Goal: Task Accomplishment & Management: Manage account settings

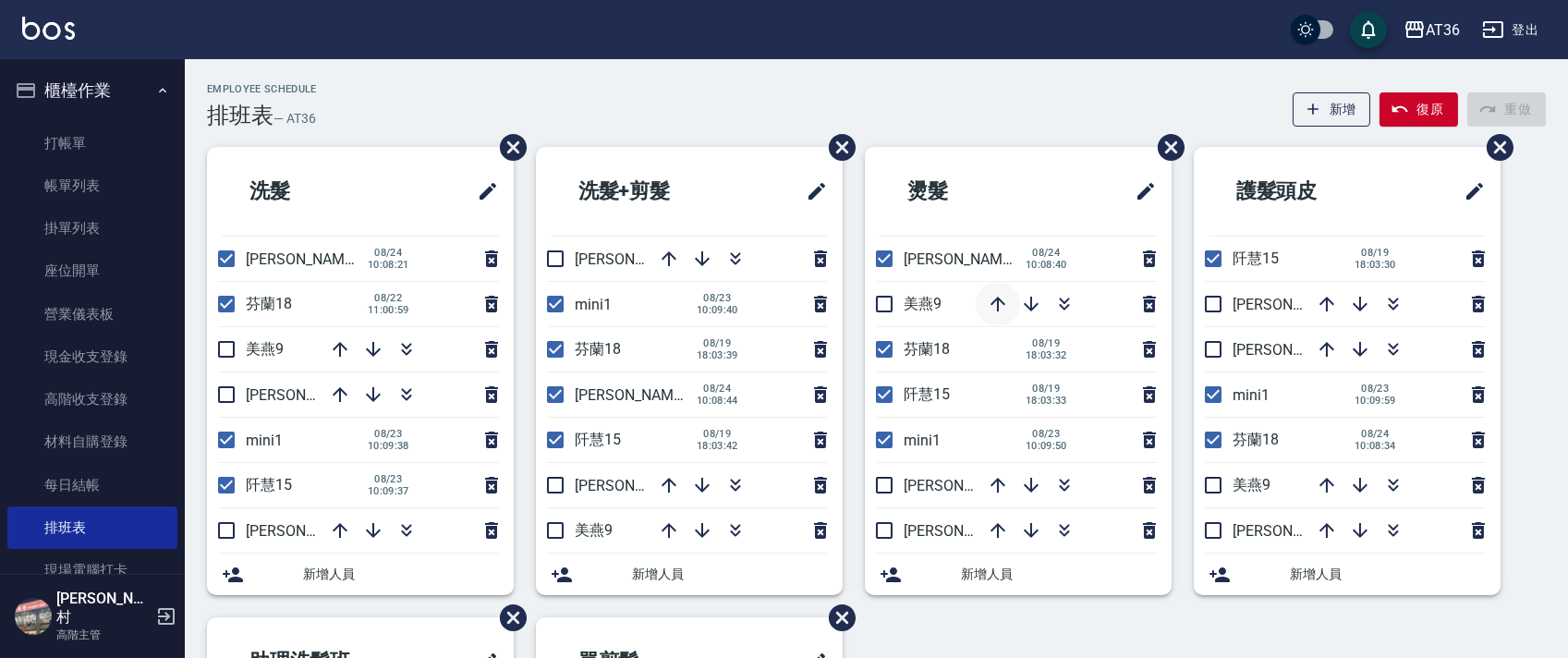
drag, startPoint x: 0, startPoint y: 0, endPoint x: 995, endPoint y: 312, distance: 1042.8
click at [995, 312] on icon "button" at bounding box center [998, 304] width 22 height 22
click at [883, 267] on input "checkbox" at bounding box center [884, 259] width 39 height 39
checkbox input "false"
click at [231, 263] on input "checkbox" at bounding box center [227, 259] width 39 height 39
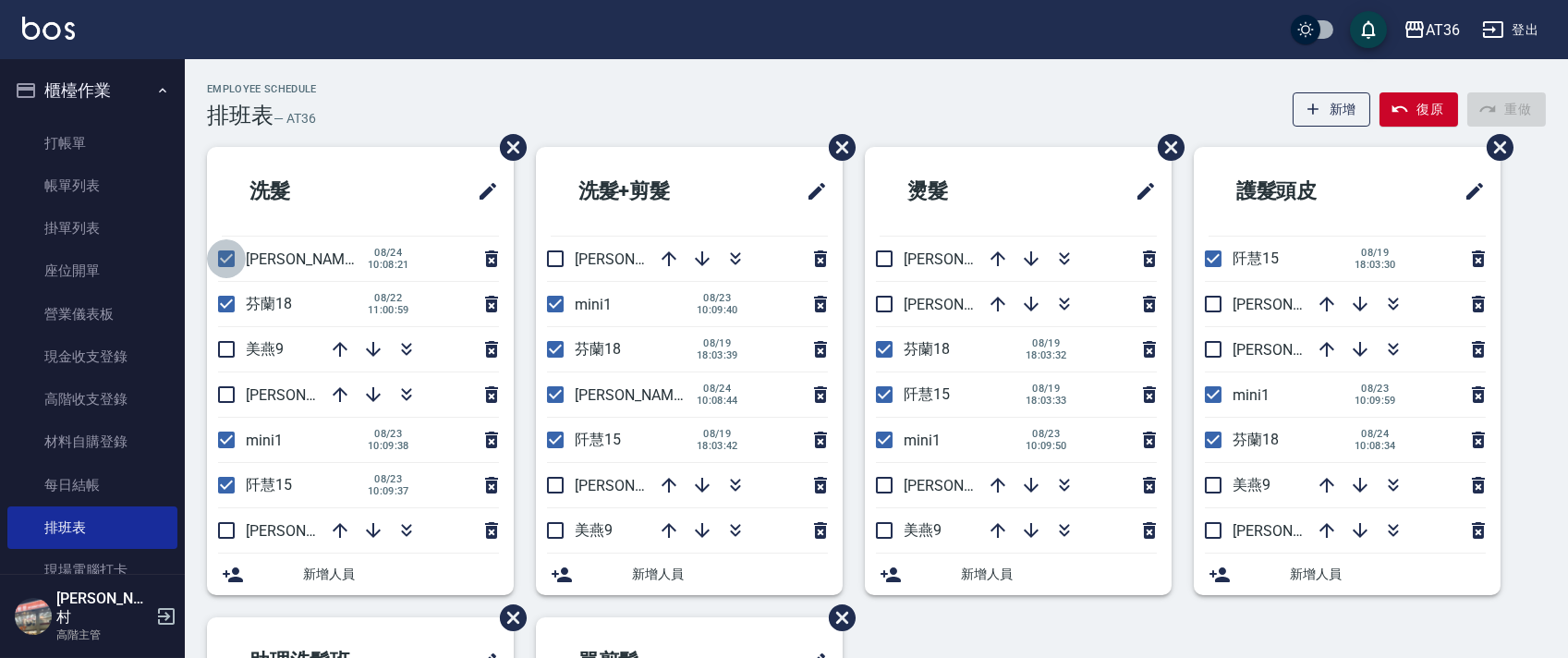
checkbox input "false"
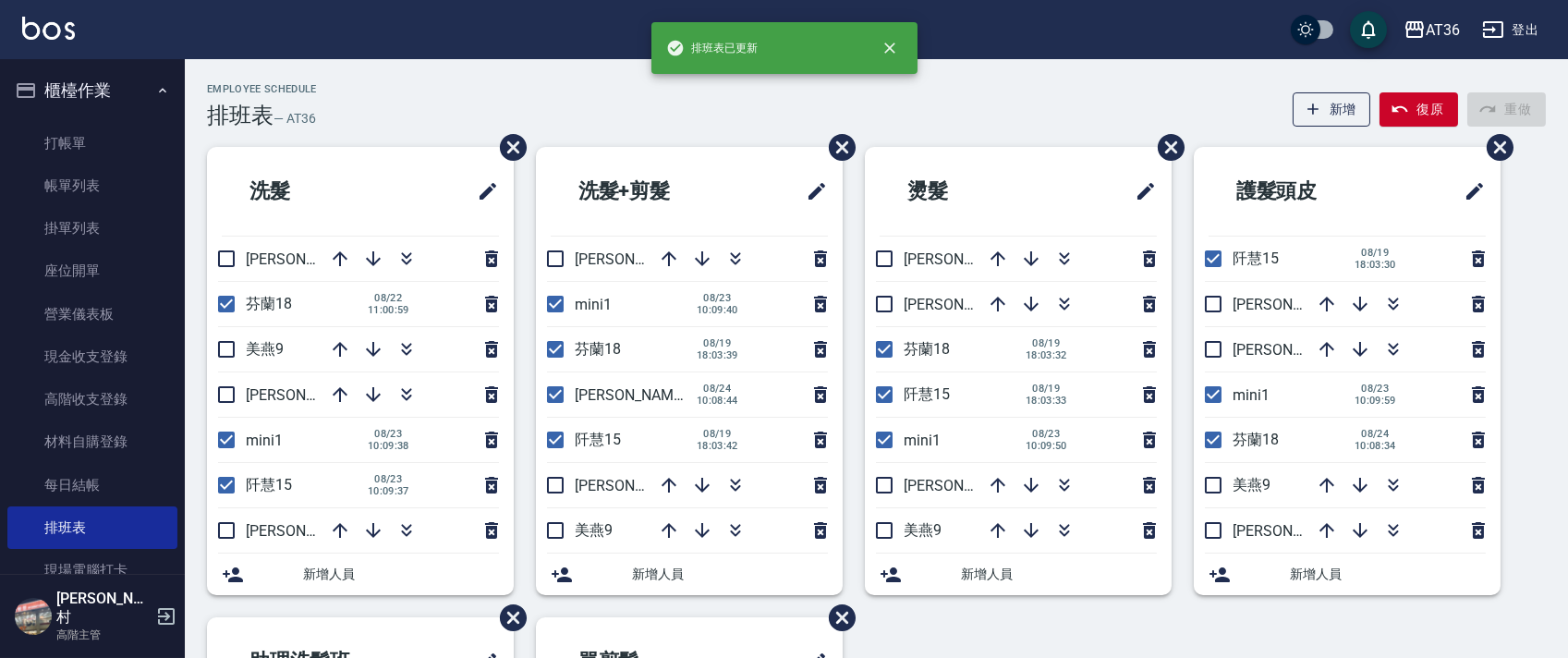
drag, startPoint x: 557, startPoint y: 388, endPoint x: 911, endPoint y: 350, distance: 356.0
click at [557, 391] on input "checkbox" at bounding box center [555, 395] width 39 height 39
checkbox input "false"
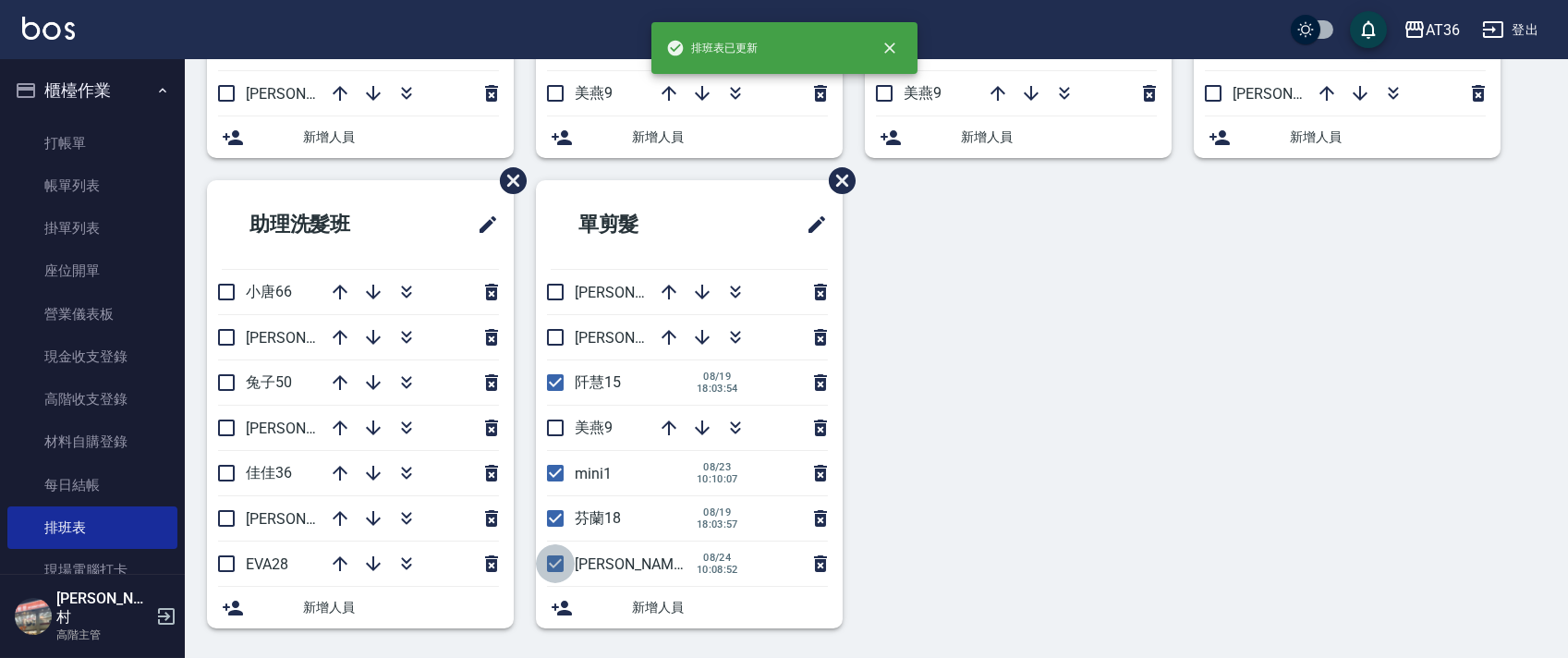
click at [555, 561] on input "checkbox" at bounding box center [555, 564] width 39 height 39
checkbox input "false"
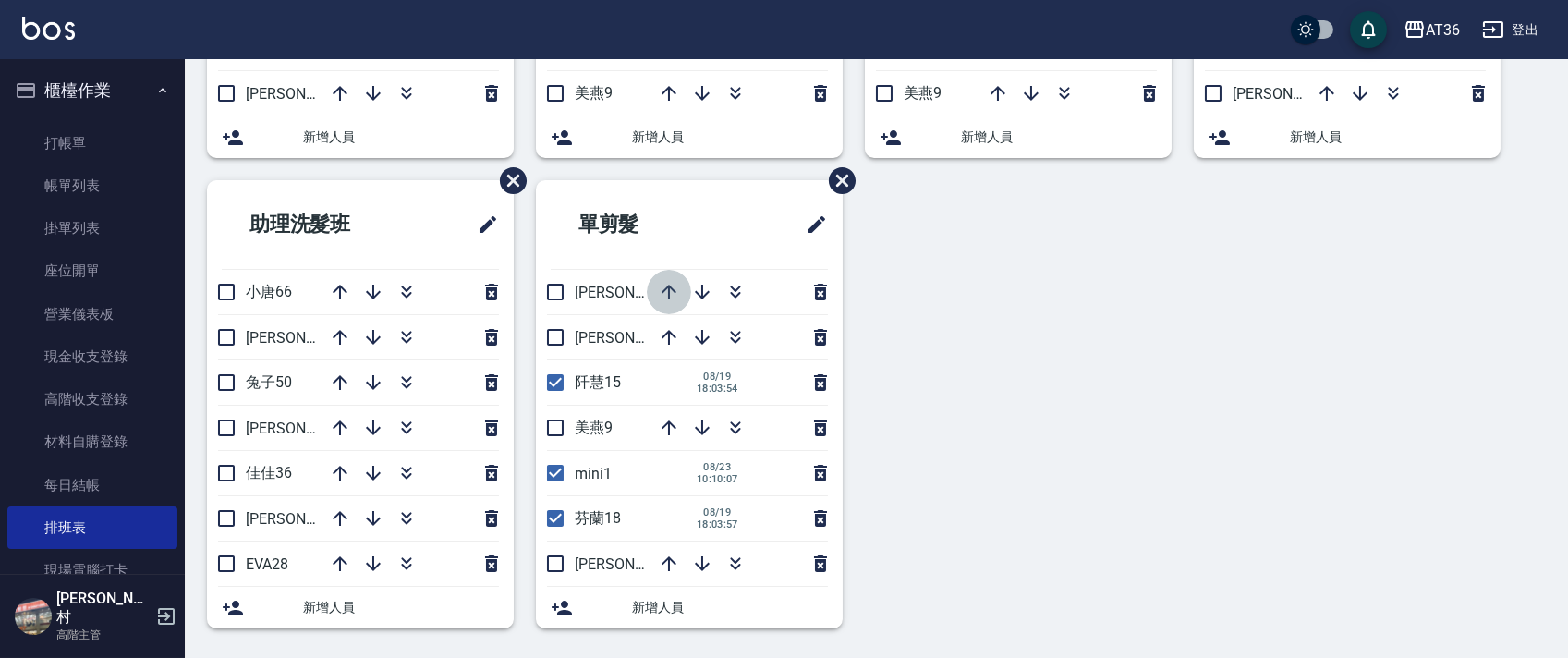
click at [666, 292] on icon "button" at bounding box center [669, 292] width 22 height 22
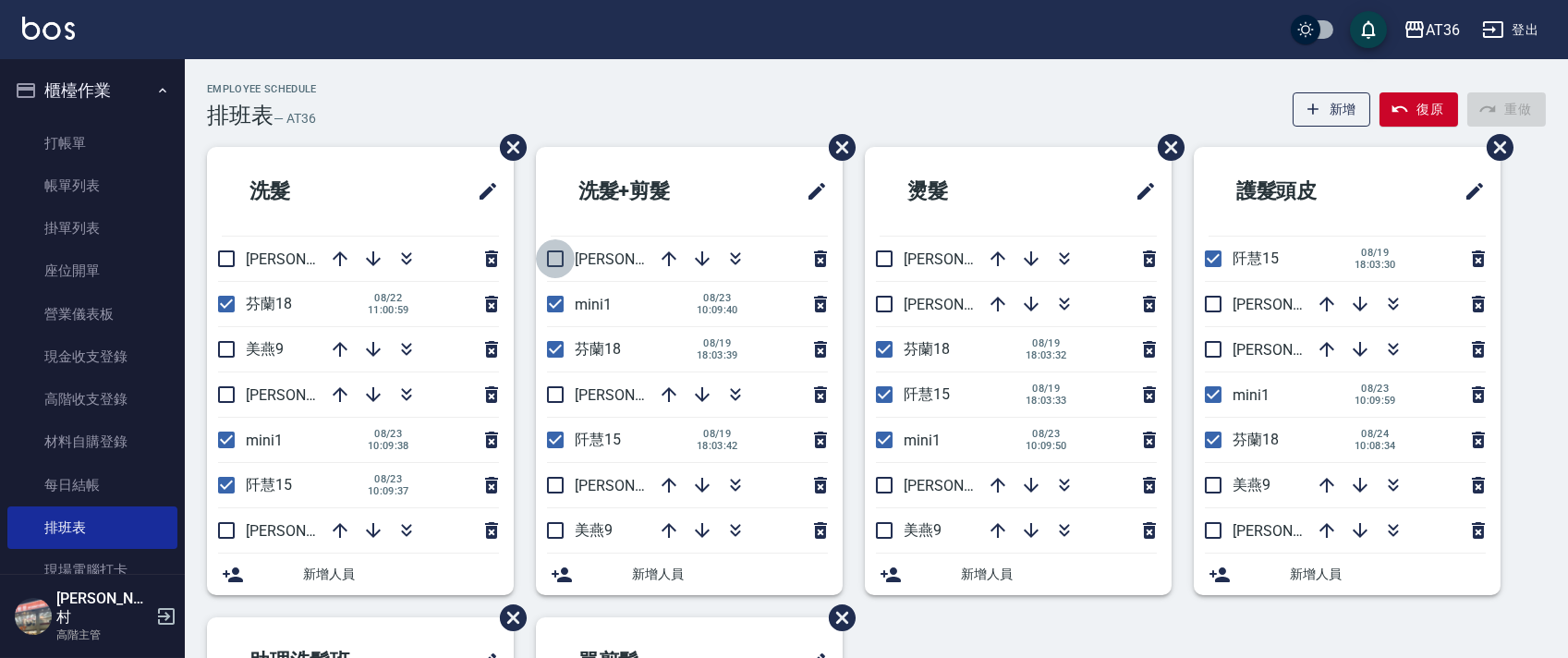
click at [549, 263] on input "checkbox" at bounding box center [555, 259] width 39 height 39
checkbox input "true"
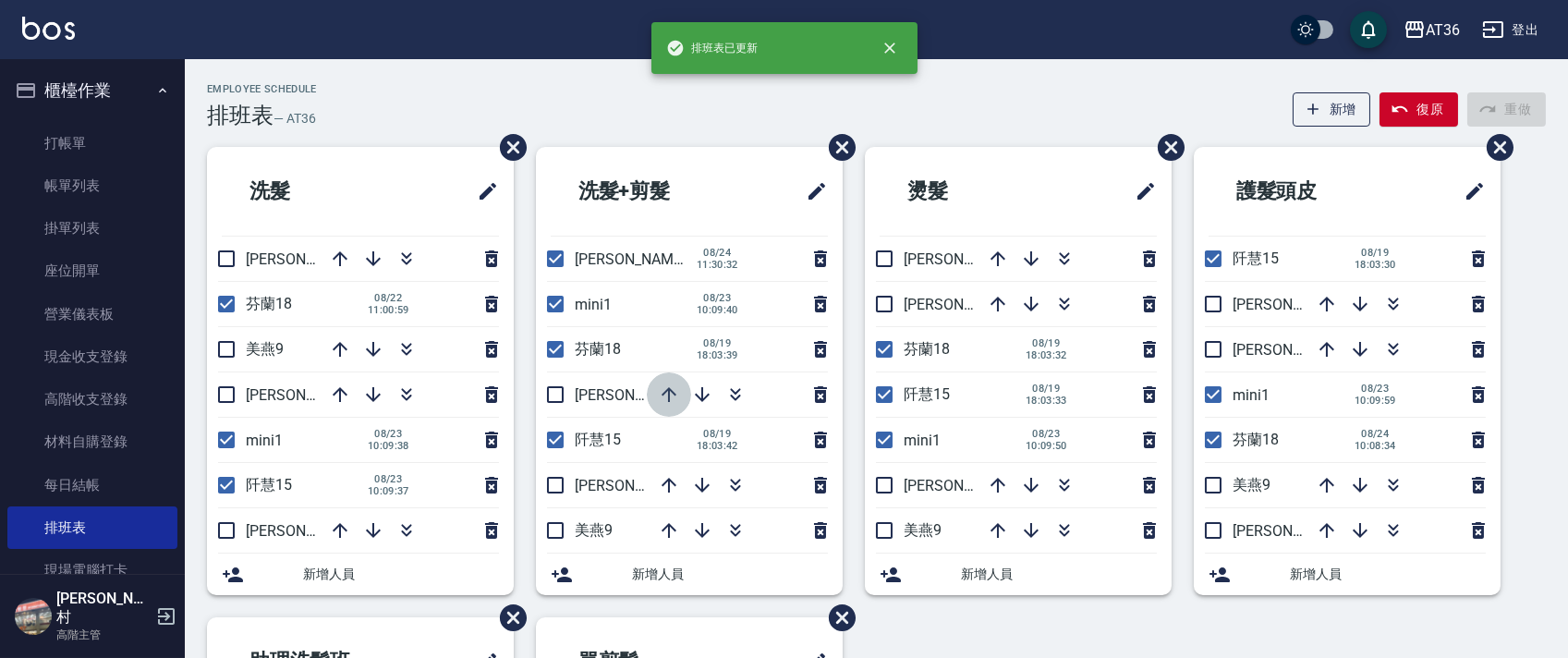
click at [663, 399] on icon "button" at bounding box center [669, 395] width 22 height 22
click at [663, 400] on icon "button" at bounding box center [669, 395] width 22 height 22
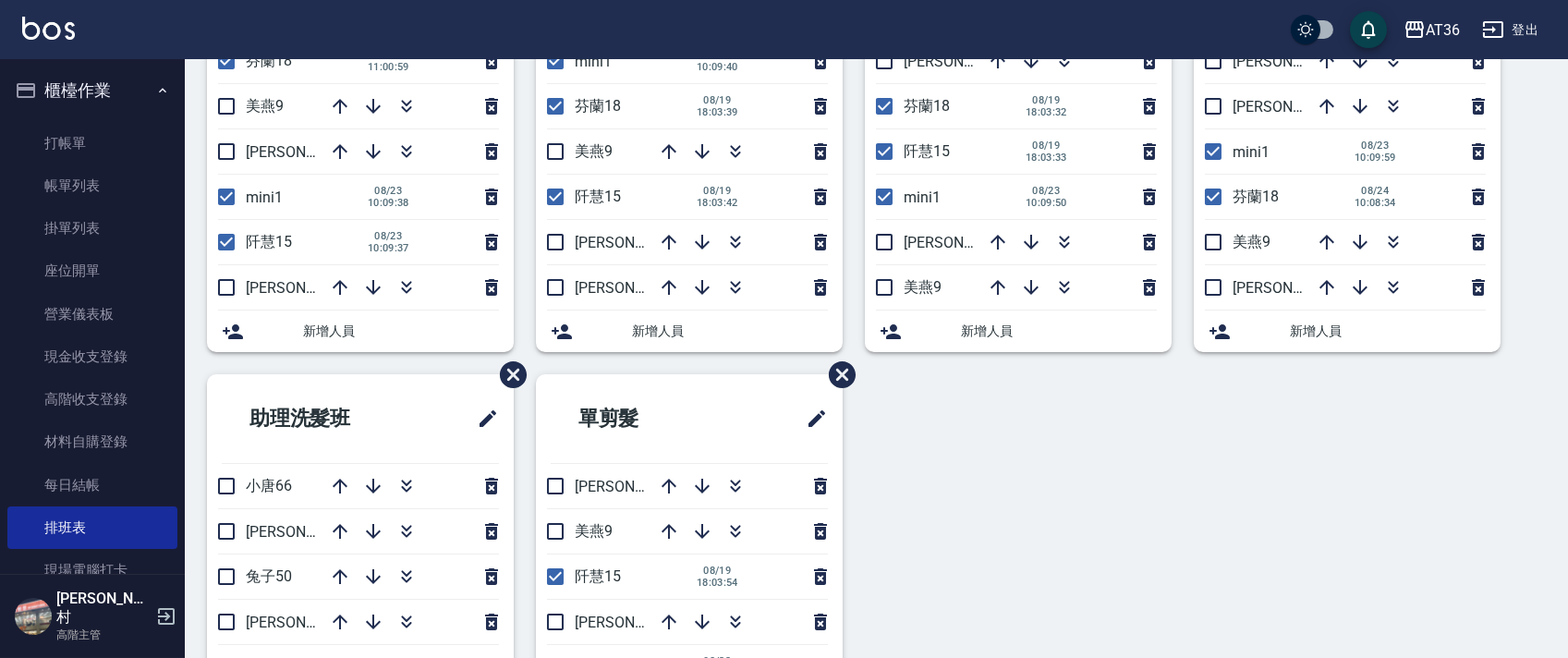
scroll to position [438, 0]
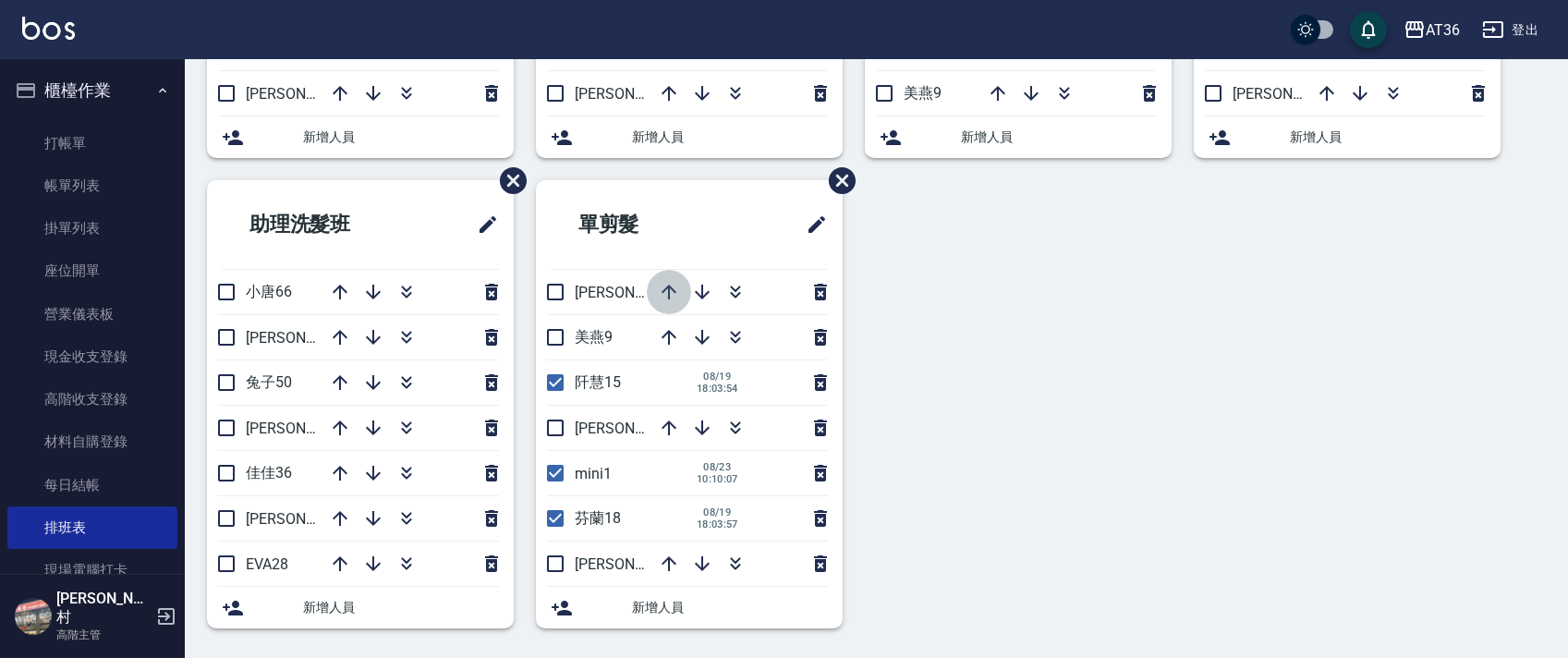
click at [662, 290] on icon "button" at bounding box center [669, 292] width 22 height 22
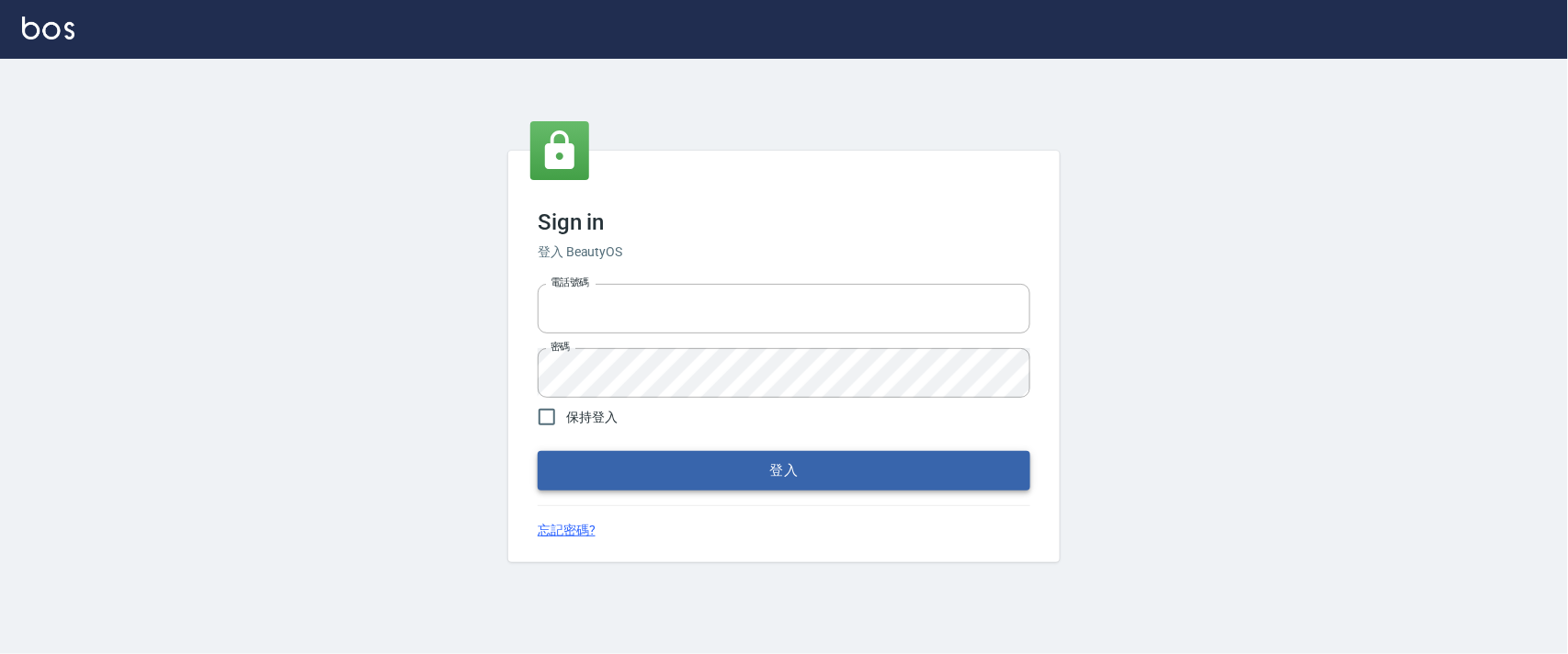
type input "0927987640"
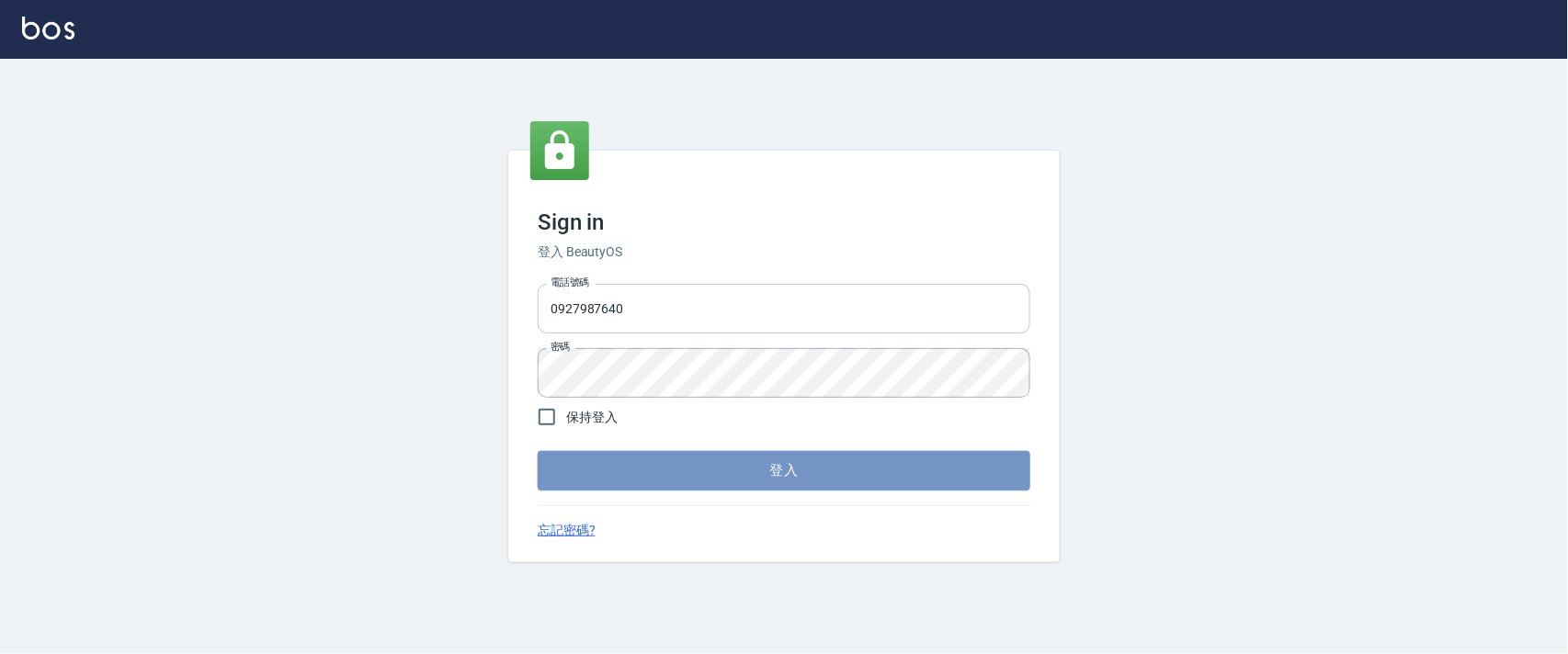
drag, startPoint x: 647, startPoint y: 479, endPoint x: 605, endPoint y: 321, distance: 163.5
click at [647, 479] on button "登入" at bounding box center [783, 471] width 492 height 39
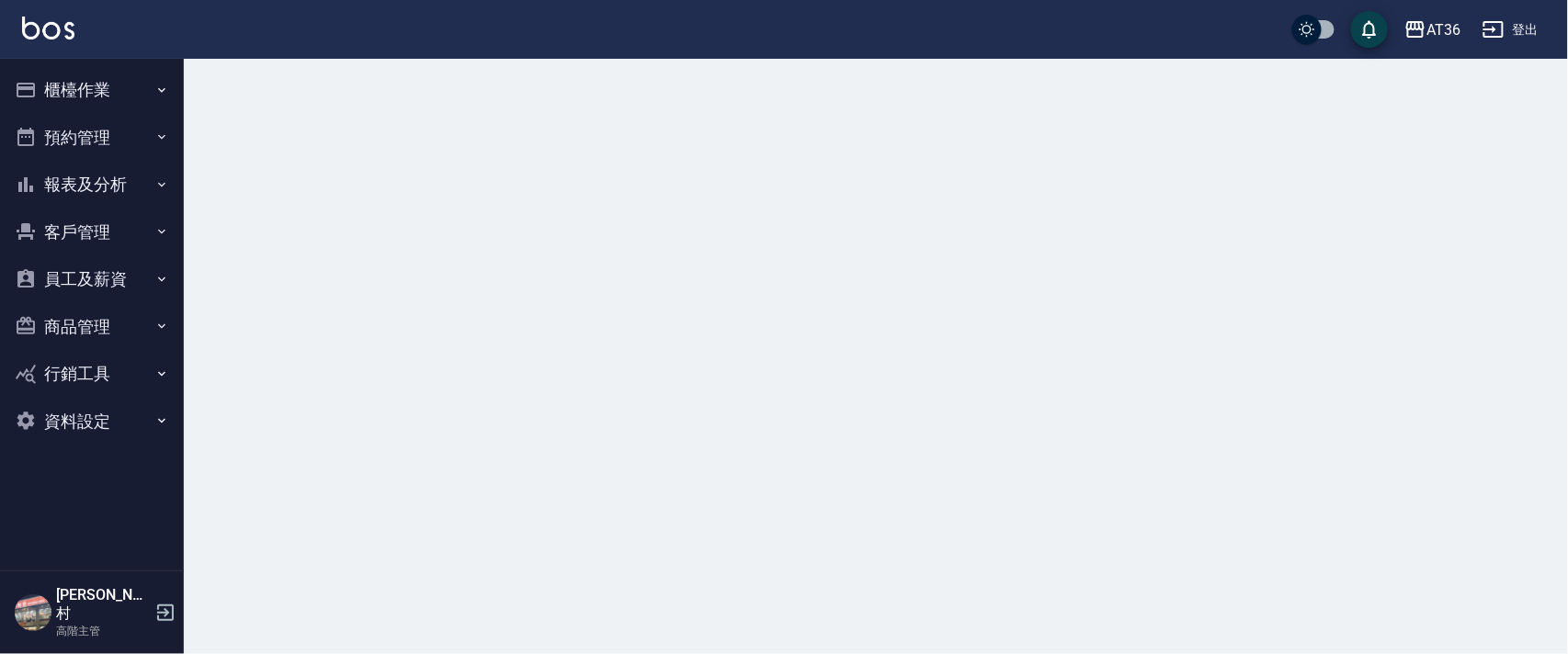
click at [72, 79] on button "櫃檯作業" at bounding box center [92, 90] width 169 height 48
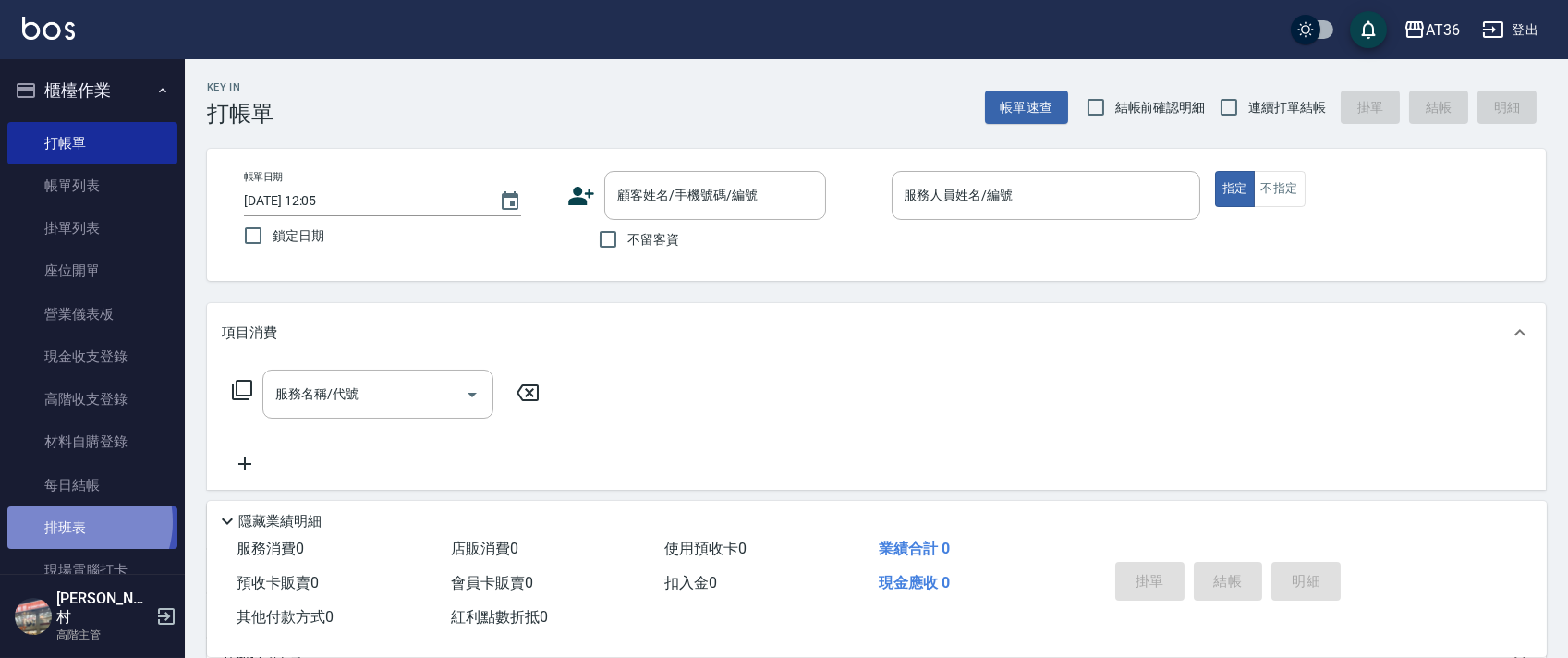
drag, startPoint x: 75, startPoint y: 522, endPoint x: 137, endPoint y: 494, distance: 68.0
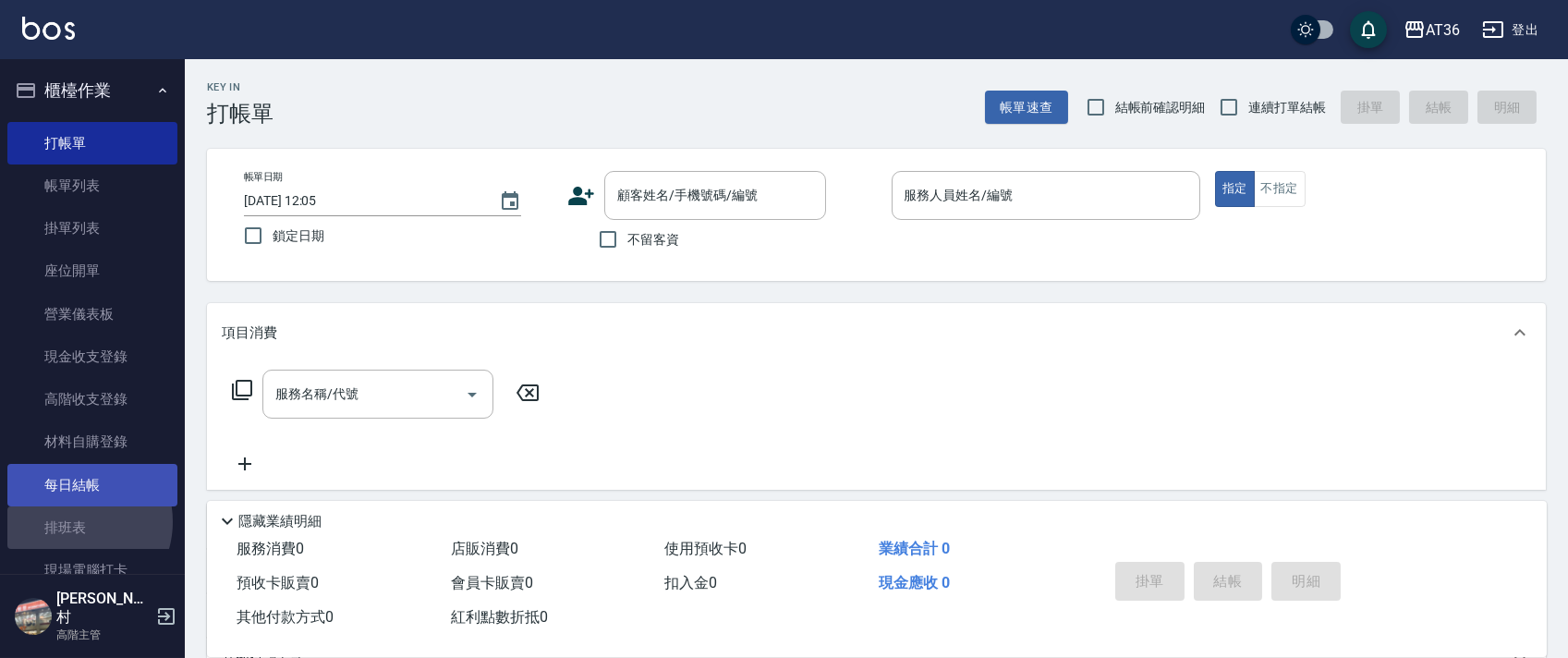
click at [78, 523] on link "排班表" at bounding box center [93, 528] width 170 height 43
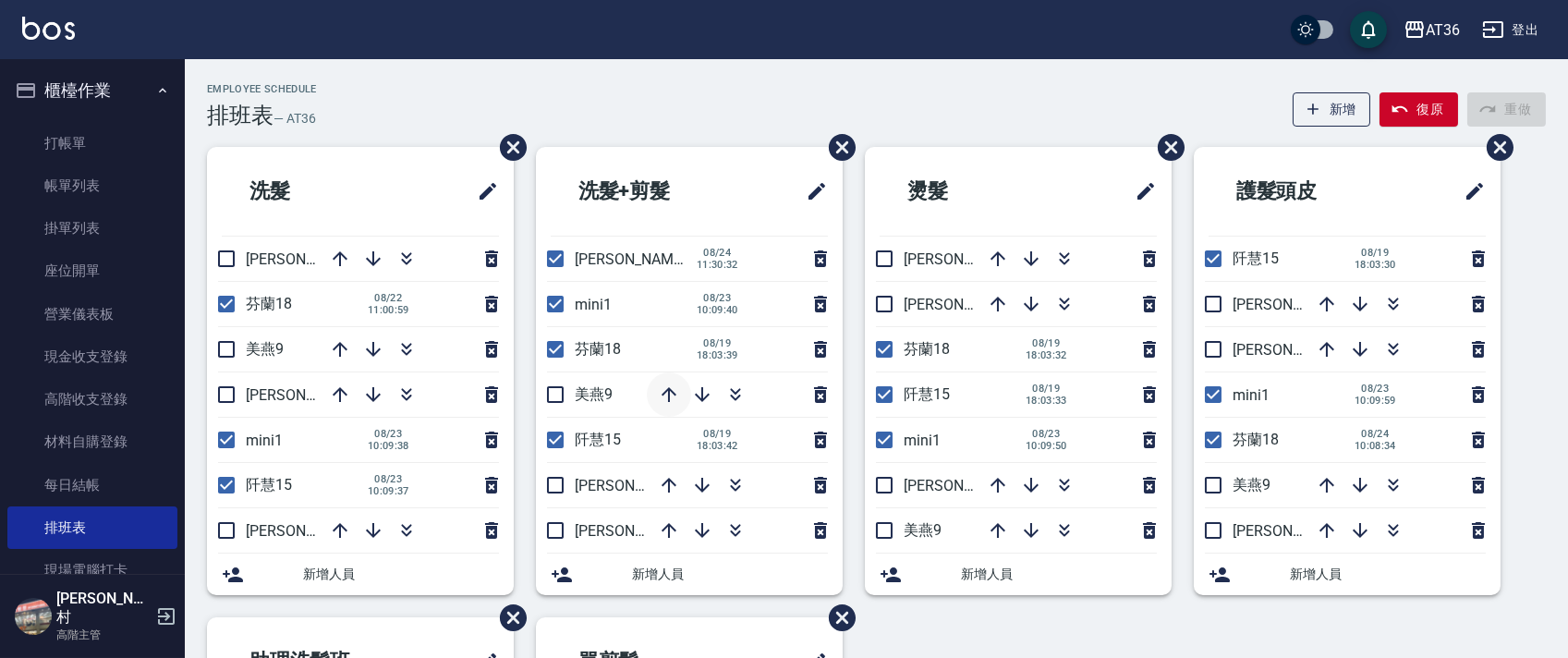
click at [671, 401] on icon "button" at bounding box center [669, 395] width 22 height 22
